Goal: Task Accomplishment & Management: Complete application form

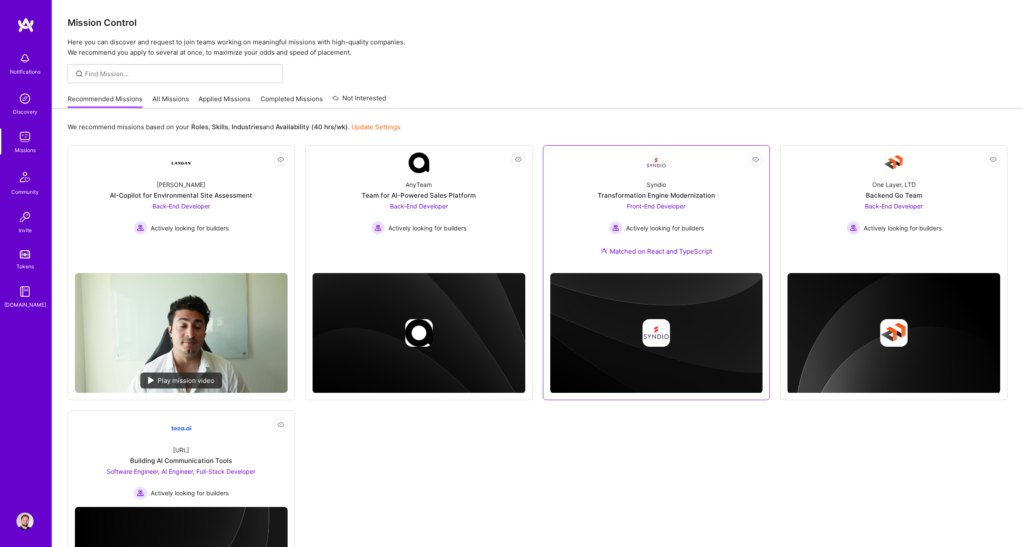
click at [705, 193] on div "Transformation Engine Modernization" at bounding box center [657, 195] width 118 height 9
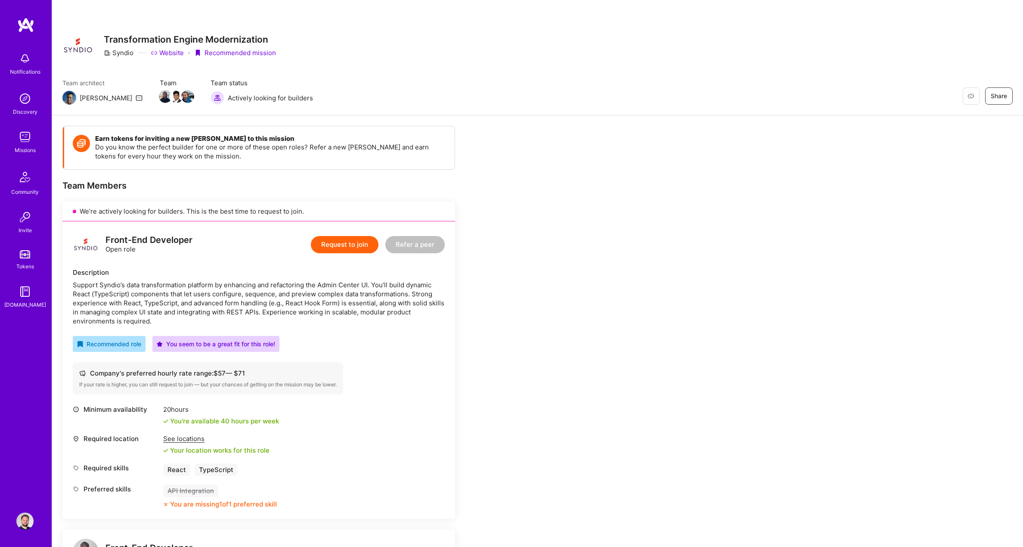
click at [334, 239] on button "Request to join" at bounding box center [345, 244] width 68 height 17
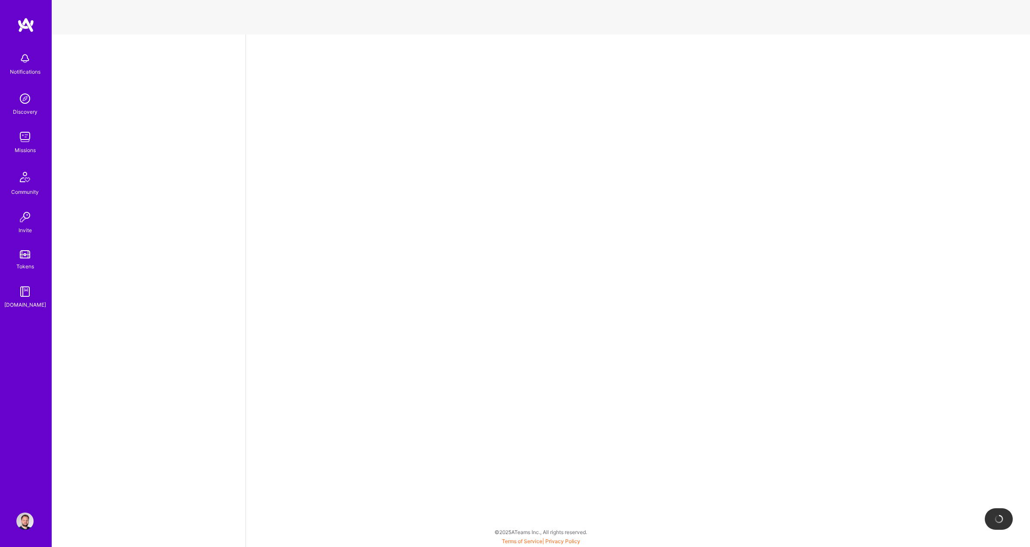
select select "US"
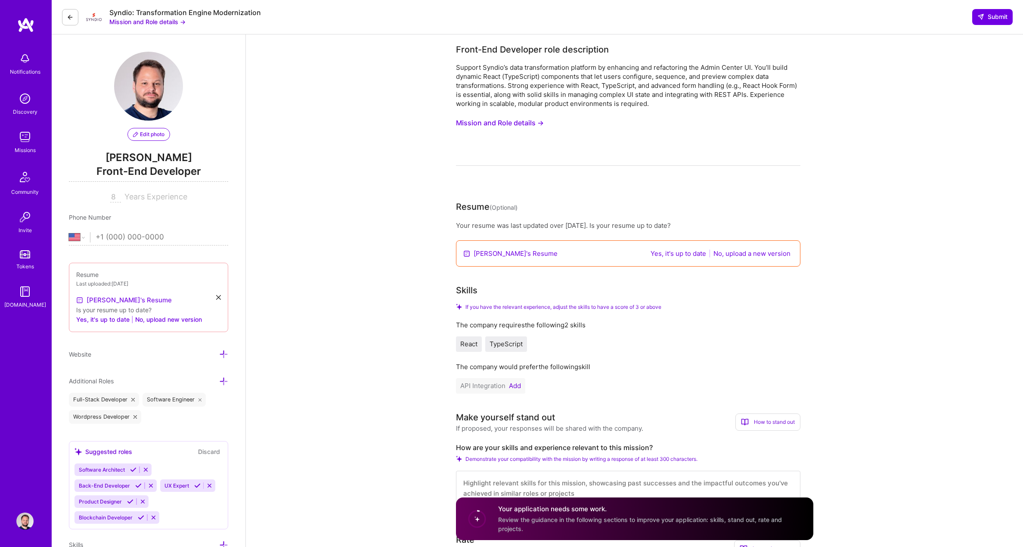
click at [106, 302] on link "[PERSON_NAME]'s Resume" at bounding box center [124, 300] width 96 height 10
click at [220, 299] on icon at bounding box center [218, 297] width 5 height 5
click at [123, 289] on div "Upload your Resume PDF file format" at bounding box center [122, 295] width 59 height 18
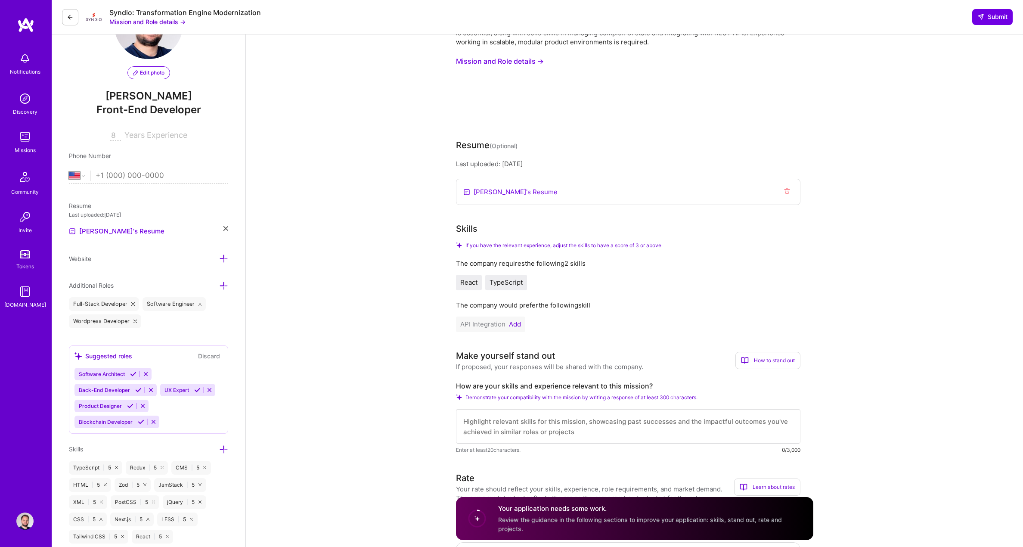
scroll to position [43, 0]
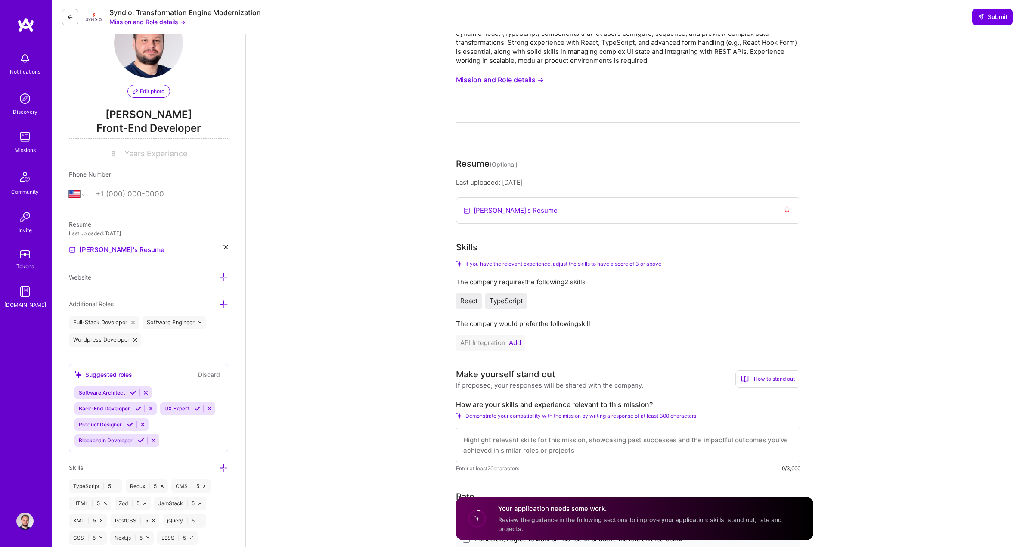
click at [220, 304] on icon at bounding box center [223, 304] width 9 height 9
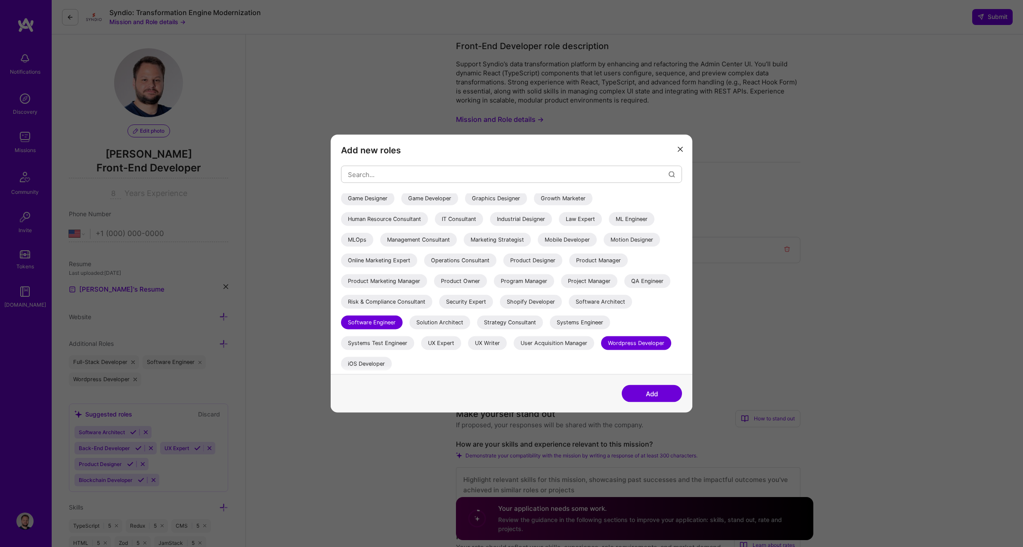
scroll to position [0, 0]
click at [583, 303] on div "Software Architect" at bounding box center [600, 302] width 63 height 14
click at [653, 394] on button "Add" at bounding box center [652, 393] width 60 height 17
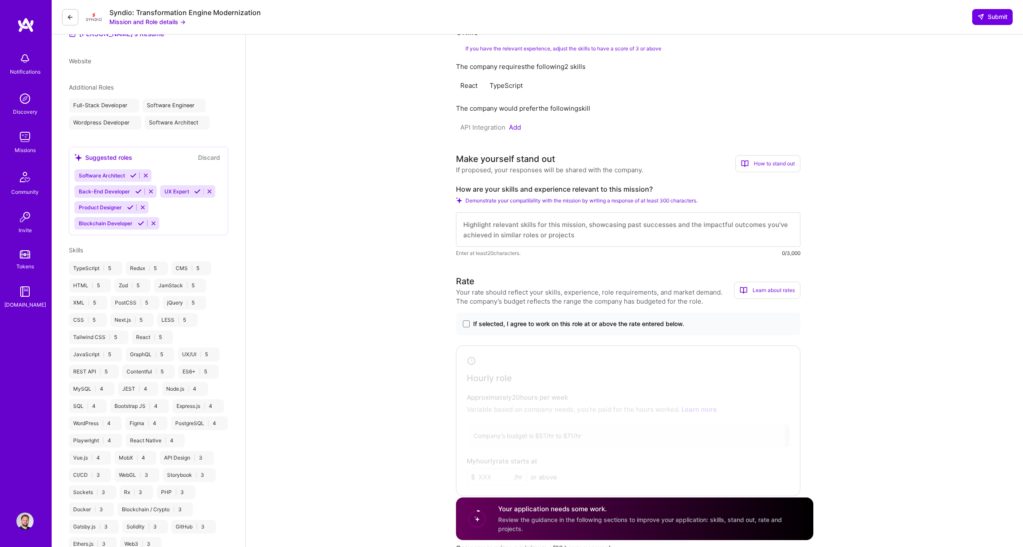
select select "US"
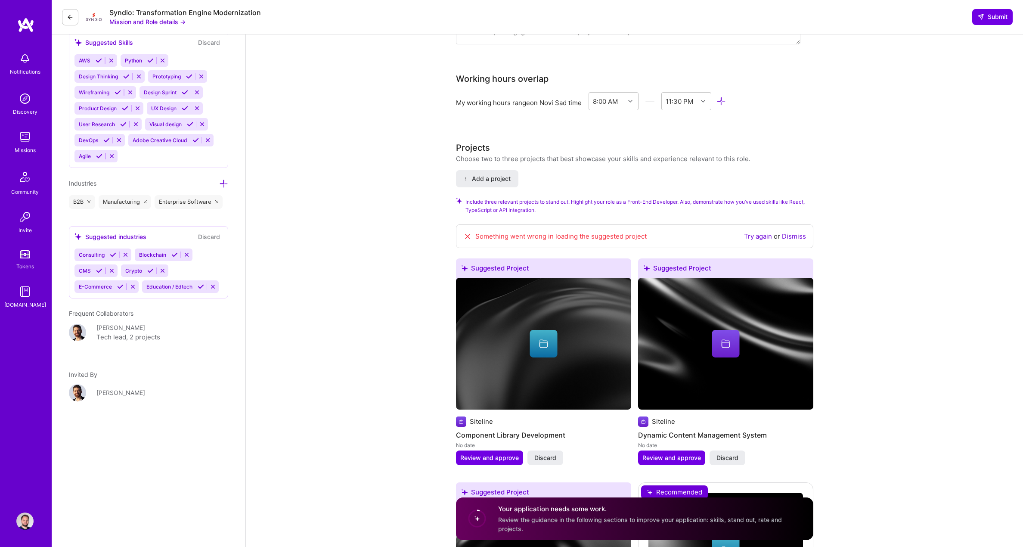
scroll to position [861, 0]
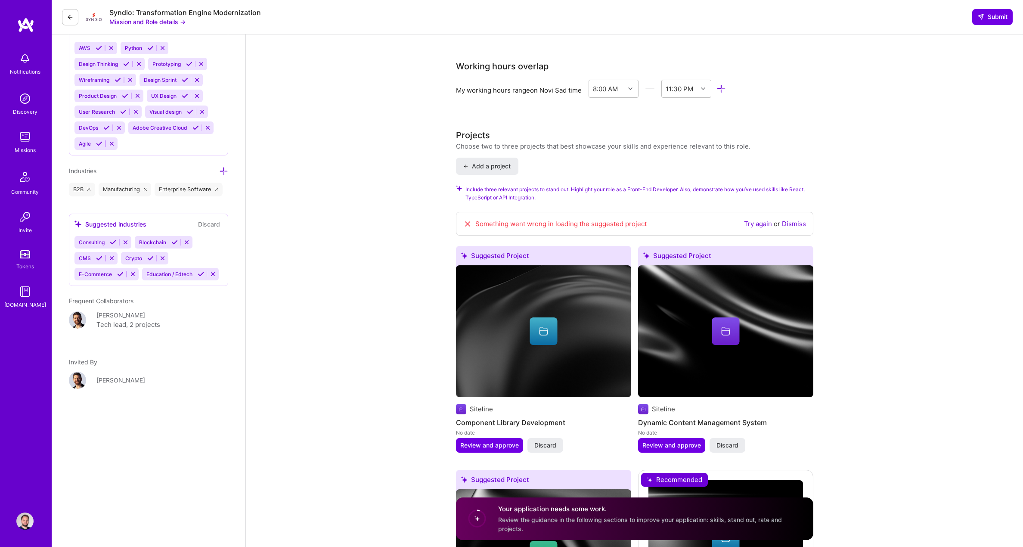
click at [112, 245] on icon at bounding box center [113, 242] width 6 height 6
click at [158, 245] on icon at bounding box center [161, 242] width 6 height 6
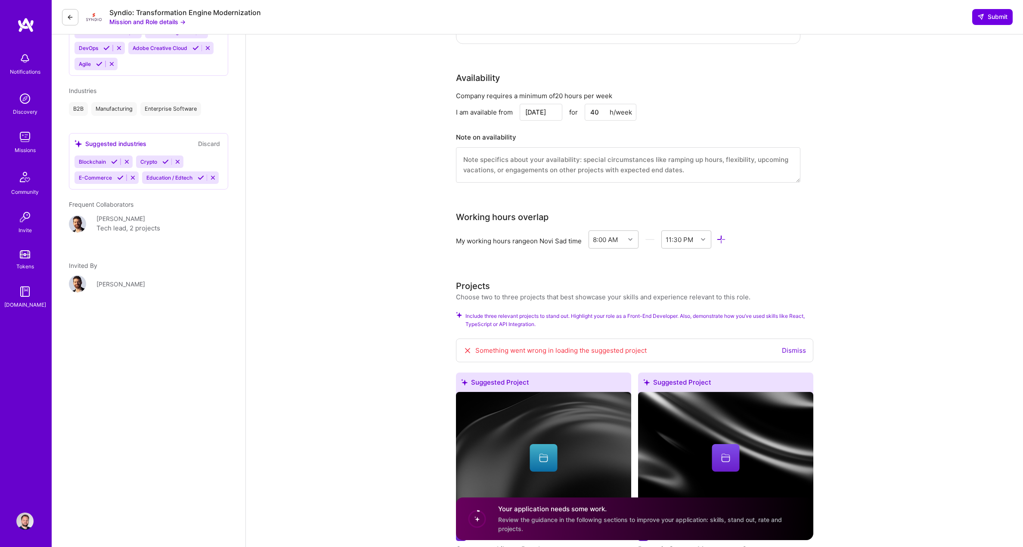
scroll to position [732, 0]
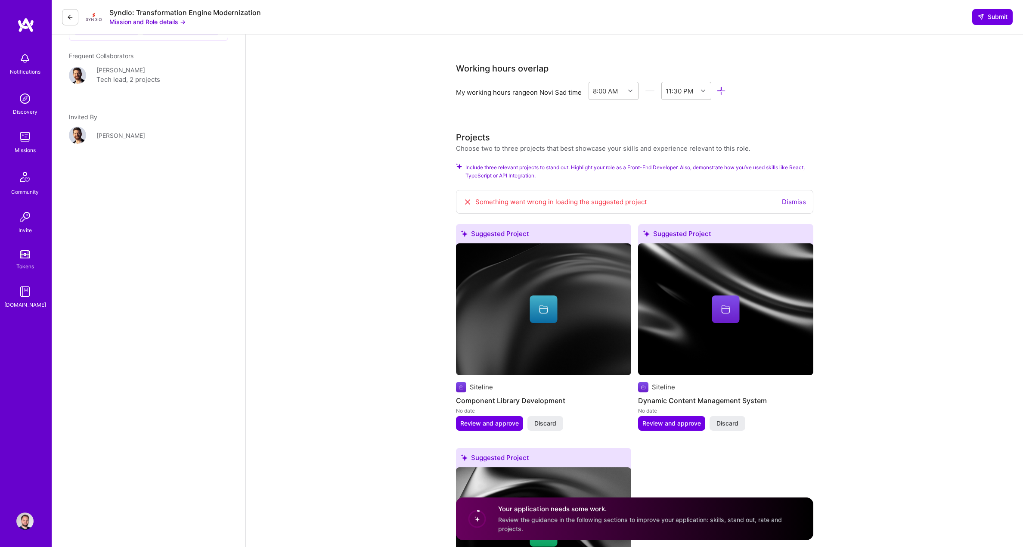
click at [795, 204] on link "Dismiss" at bounding box center [794, 202] width 24 height 8
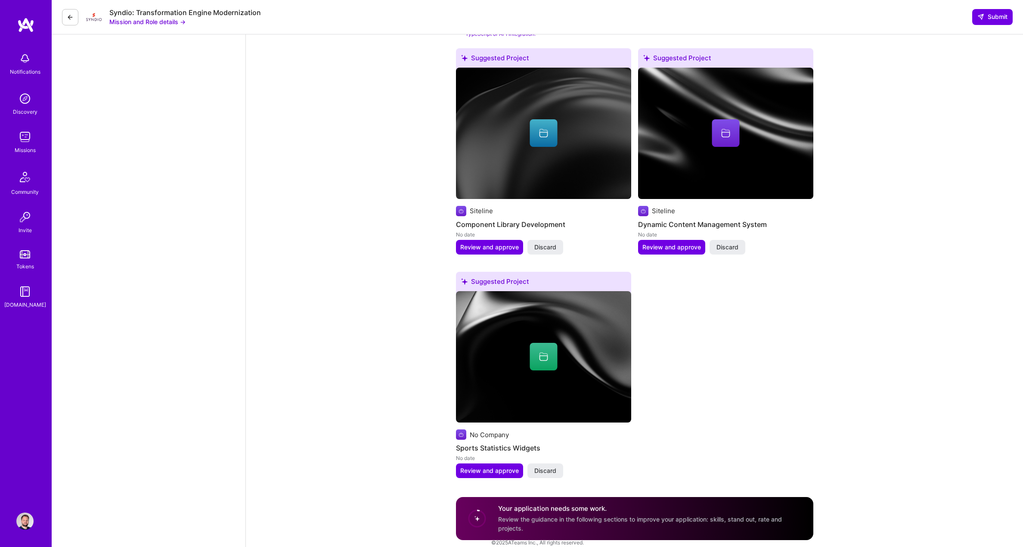
scroll to position [884, 0]
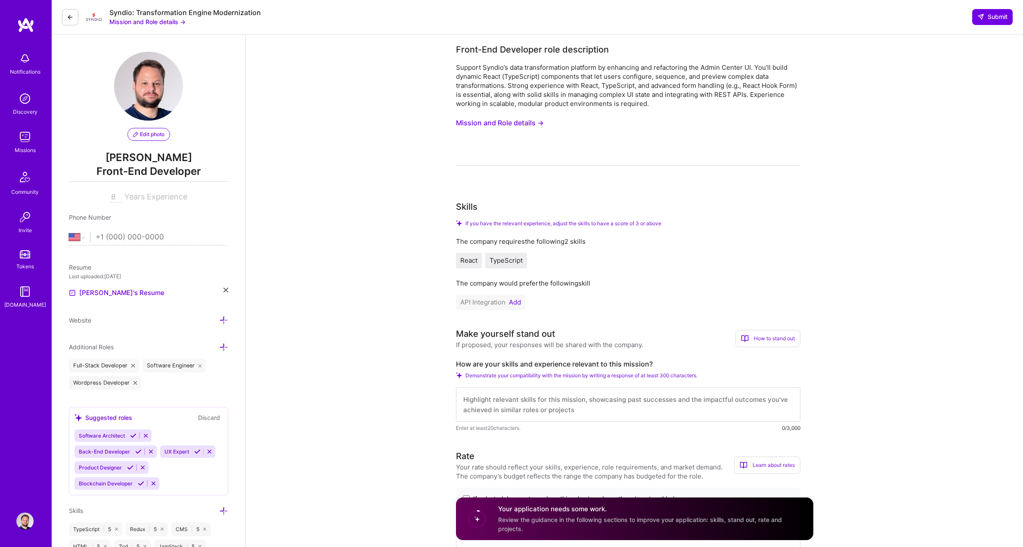
select select "US"
